Goal: Transaction & Acquisition: Purchase product/service

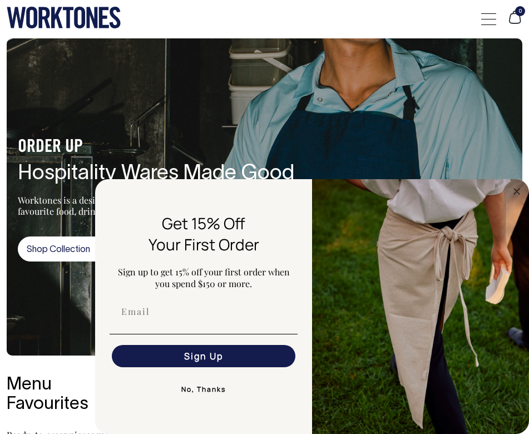
click at [483, 12] on div at bounding box center [488, 18] width 15 height 21
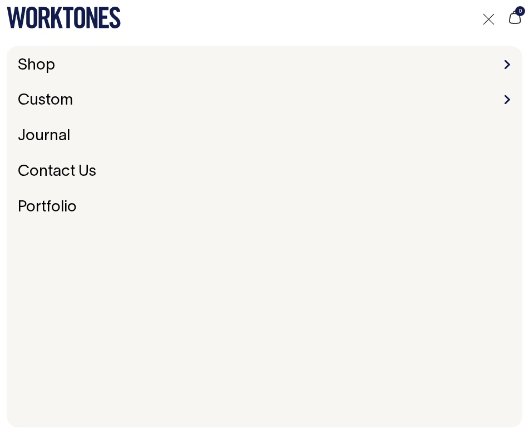
click at [273, 80] on ul "Shop Accessories Aprons Workwear Custom Embroidery & Screen Printing Bespoke Jo…" at bounding box center [264, 236] width 502 height 359
click at [17, 61] on link "Shop" at bounding box center [36, 65] width 46 height 23
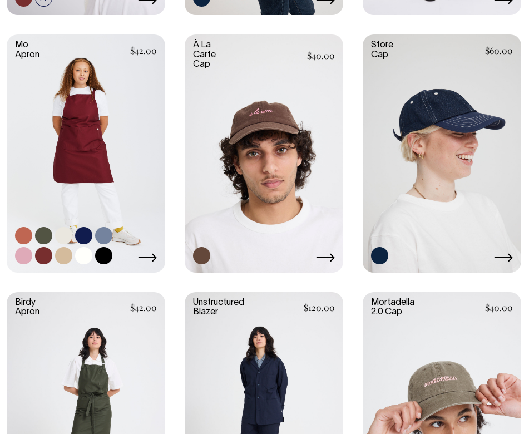
scroll to position [739, 0]
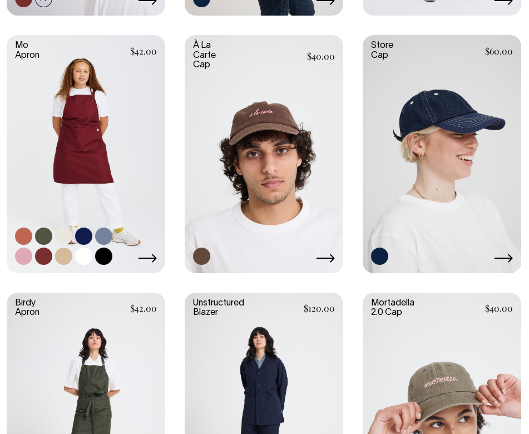
click at [76, 118] on link at bounding box center [86, 152] width 159 height 235
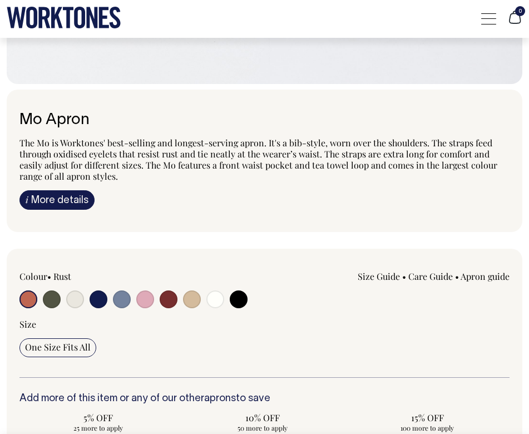
scroll to position [728, 0]
click at [48, 298] on input "radio" at bounding box center [52, 299] width 18 height 18
radio input "true"
select select "Olive"
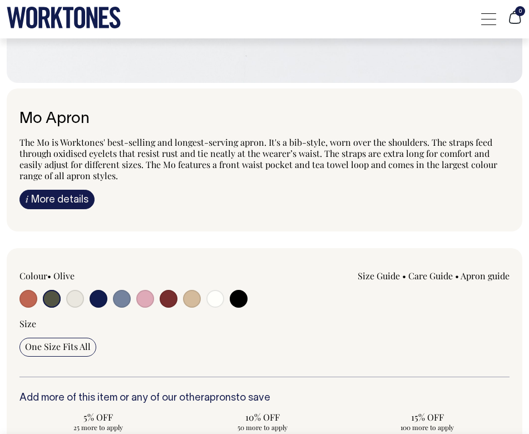
click at [52, 299] on input "radio" at bounding box center [52, 299] width 18 height 18
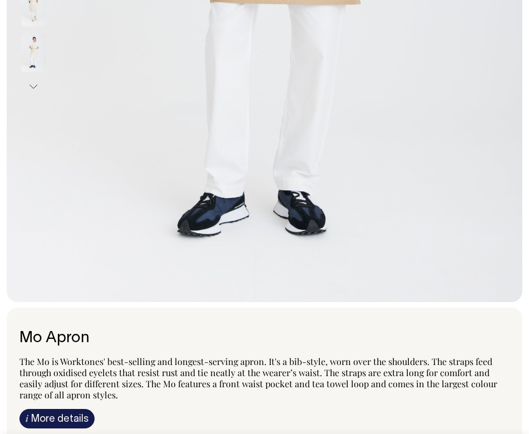
scroll to position [508, 0]
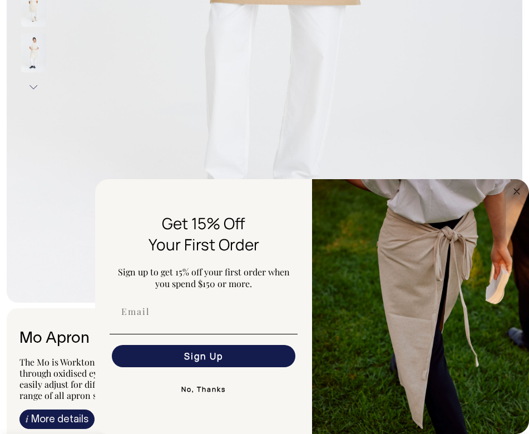
click at [516, 192] on icon "Close dialog" at bounding box center [517, 192] width 6 height 6
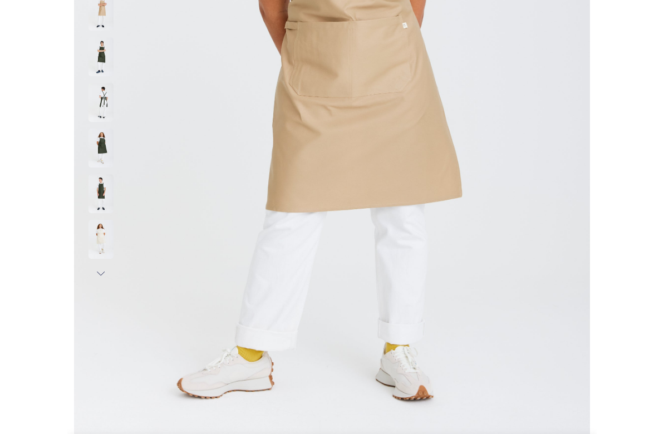
scroll to position [321, 0]
